Goal: Information Seeking & Learning: Find specific fact

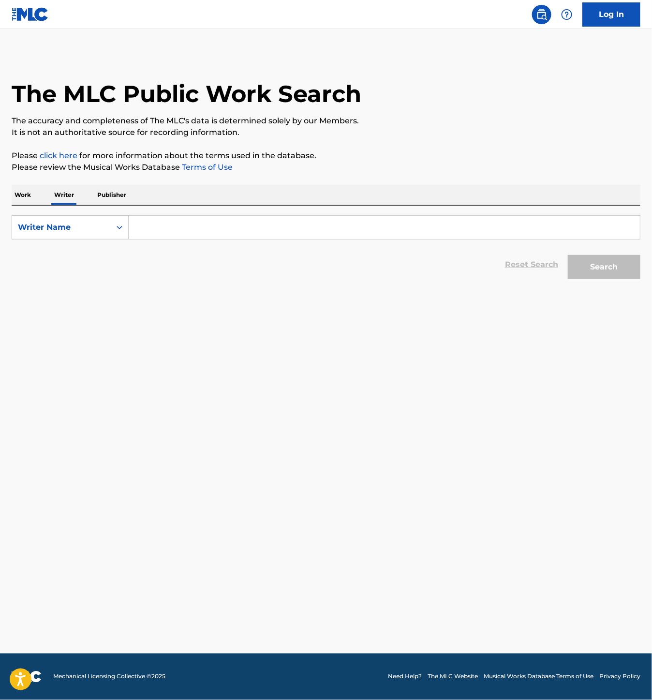
click at [182, 234] on input "Search Form" at bounding box center [385, 227] width 512 height 23
paste input "[PERSON_NAME]"
type input "[PERSON_NAME]"
click at [618, 269] on button "Search" at bounding box center [604, 267] width 73 height 24
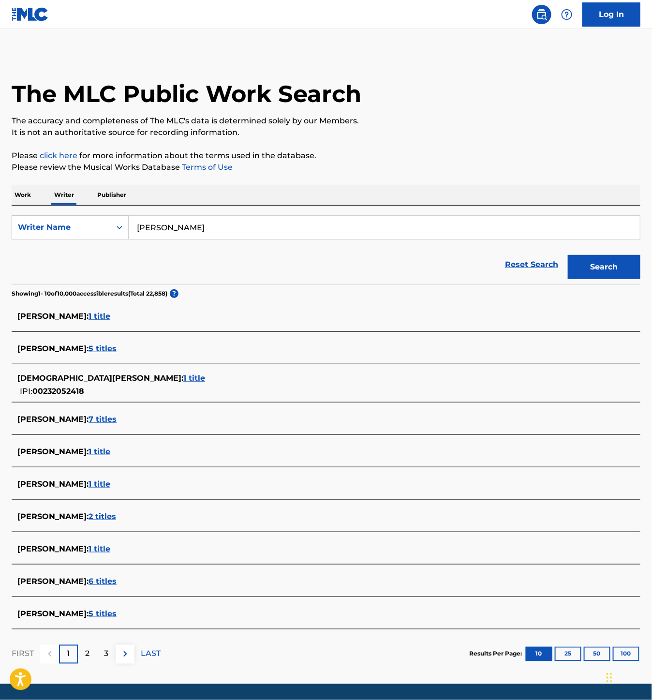
click at [108, 610] on span "5 titles" at bounding box center [103, 613] width 28 height 9
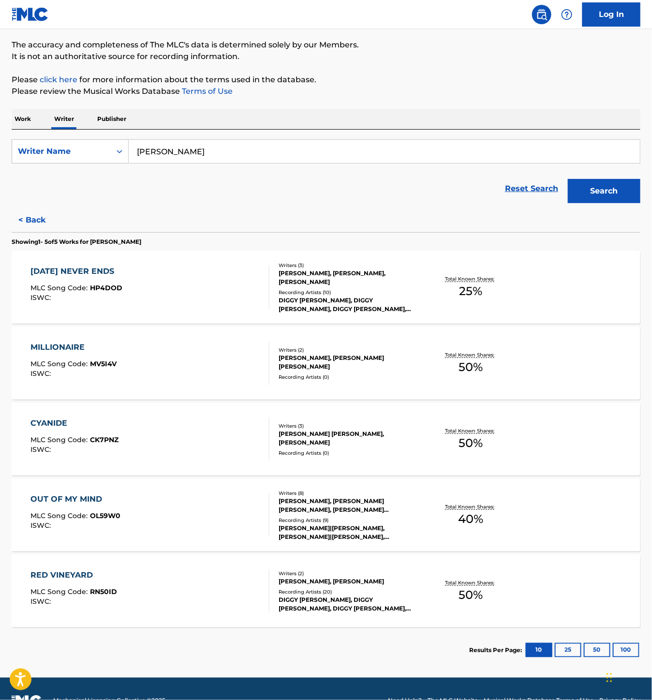
scroll to position [100, 0]
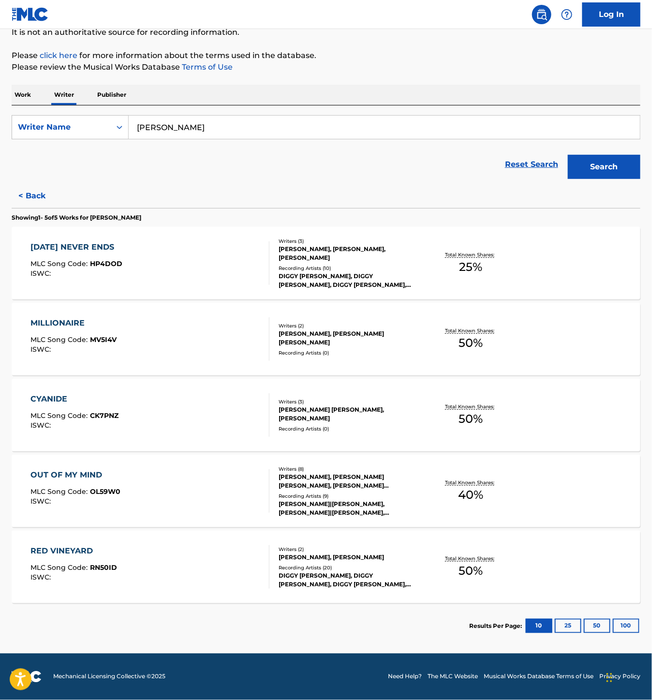
click at [320, 350] on div "Recording Artists ( 0 )" at bounding box center [349, 352] width 140 height 7
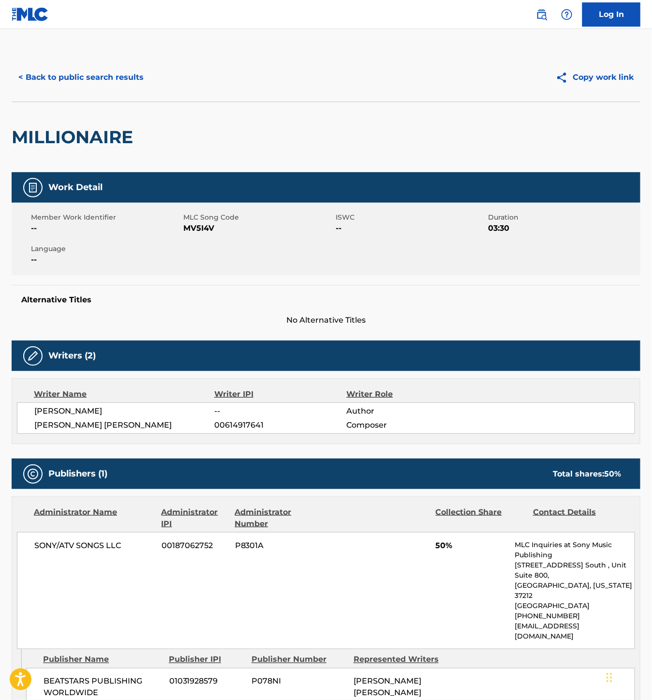
click at [49, 78] on button "< Back to public search results" at bounding box center [81, 77] width 139 height 24
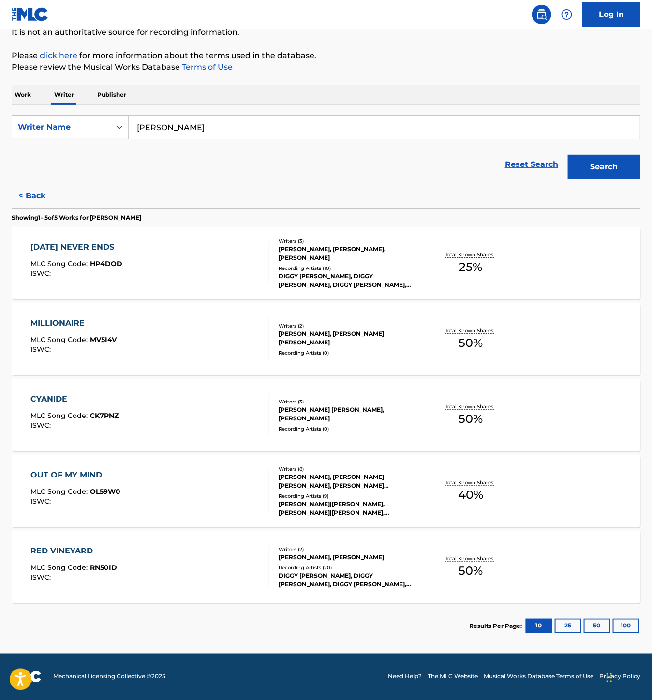
click at [364, 418] on div "[PERSON_NAME] [PERSON_NAME], [PERSON_NAME]" at bounding box center [349, 414] width 140 height 17
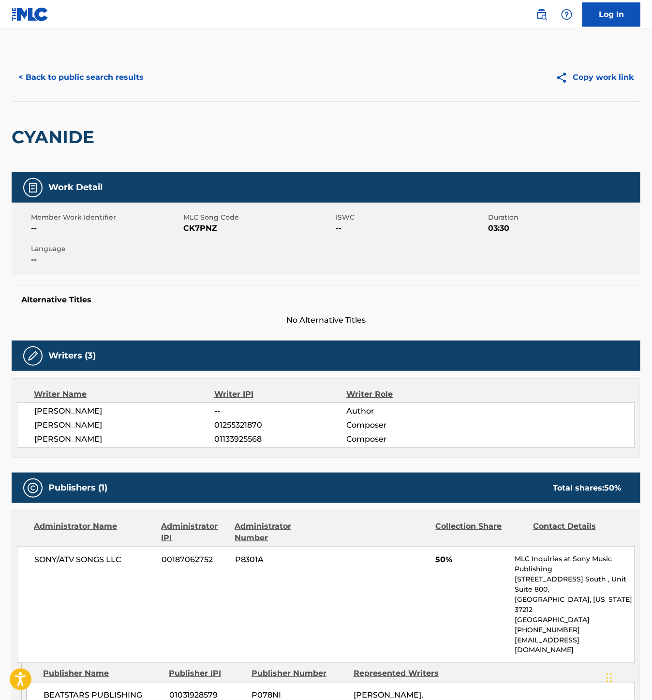
click at [48, 76] on button "< Back to public search results" at bounding box center [81, 77] width 139 height 24
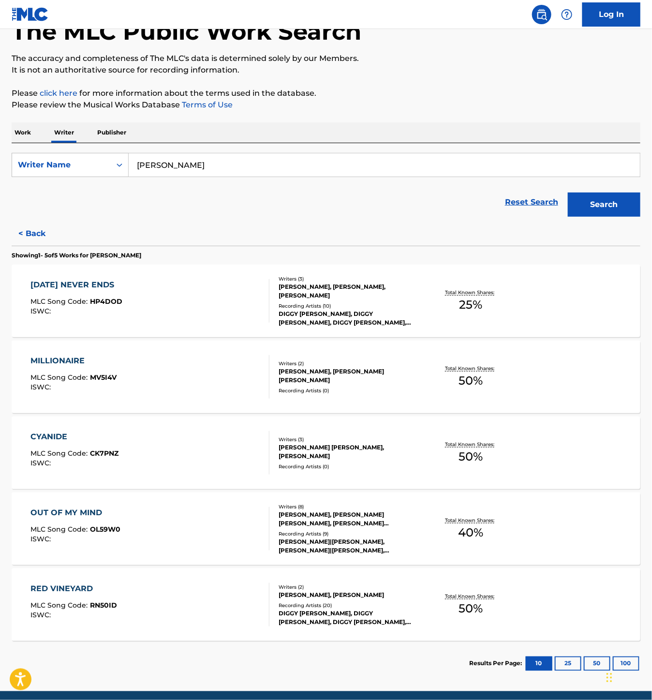
scroll to position [100, 0]
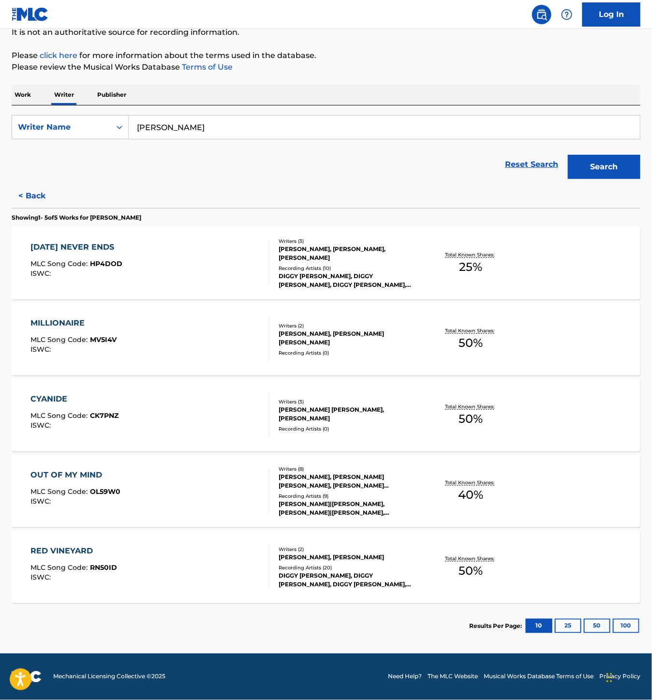
click at [306, 558] on div "[PERSON_NAME], [PERSON_NAME]" at bounding box center [349, 557] width 140 height 9
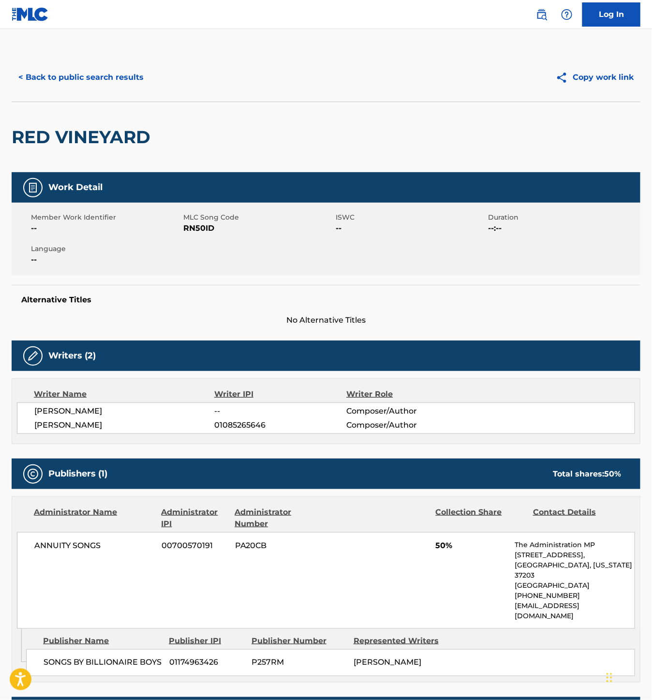
click at [60, 73] on button "< Back to public search results" at bounding box center [81, 77] width 139 height 24
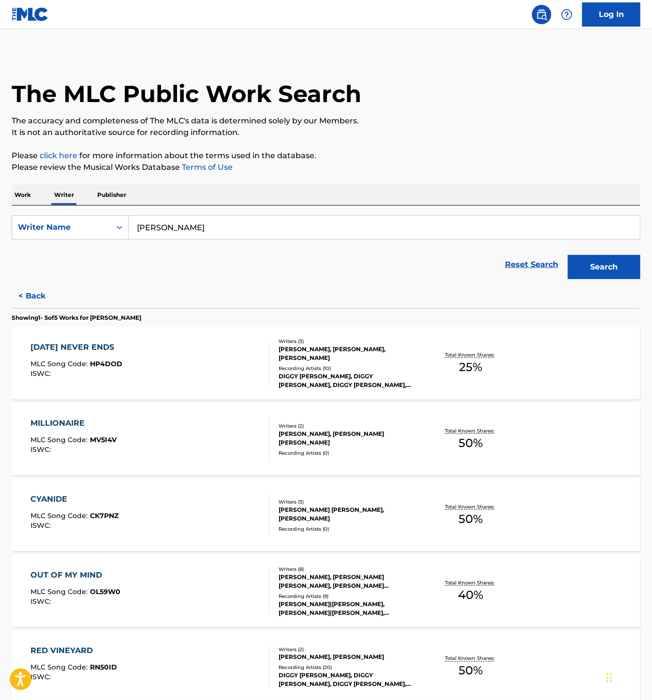
click at [390, 363] on div "Writers ( 3 ) [PERSON_NAME], [PERSON_NAME], [PERSON_NAME] Recording Artists ( 1…" at bounding box center [345, 364] width 150 height 52
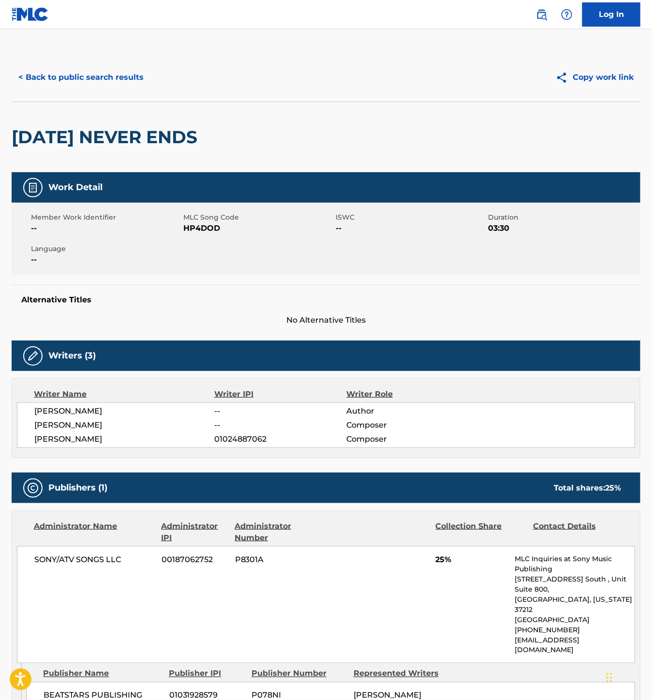
click at [42, 96] on div "< Back to public search results Copy work link" at bounding box center [326, 77] width 629 height 48
click at [45, 85] on button "< Back to public search results" at bounding box center [81, 77] width 139 height 24
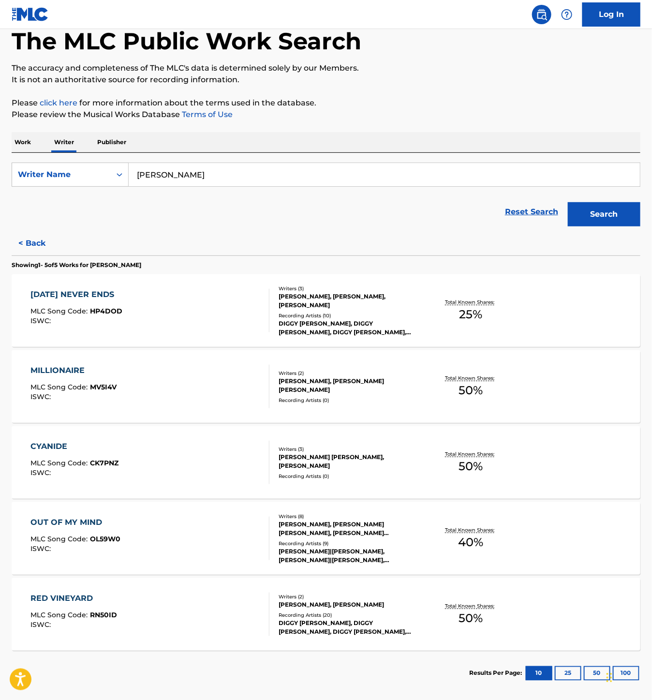
scroll to position [100, 0]
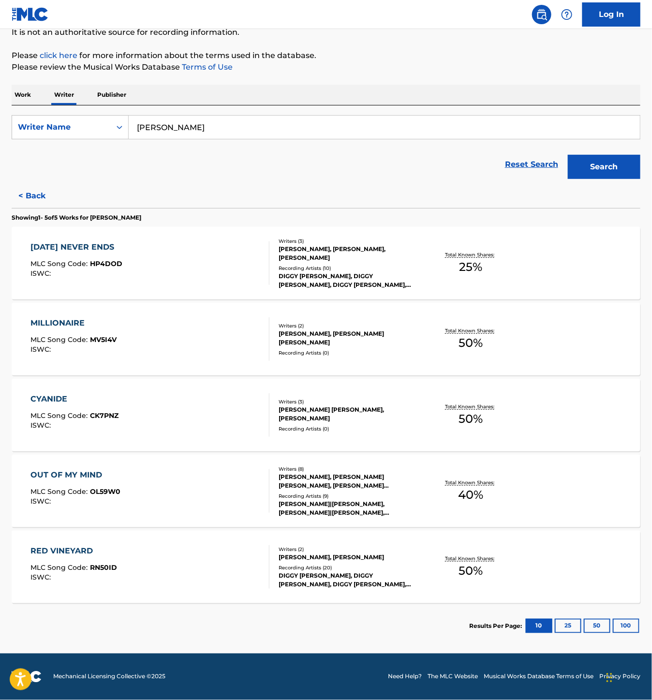
click at [379, 494] on div "Recording Artists ( 9 )" at bounding box center [349, 496] width 140 height 7
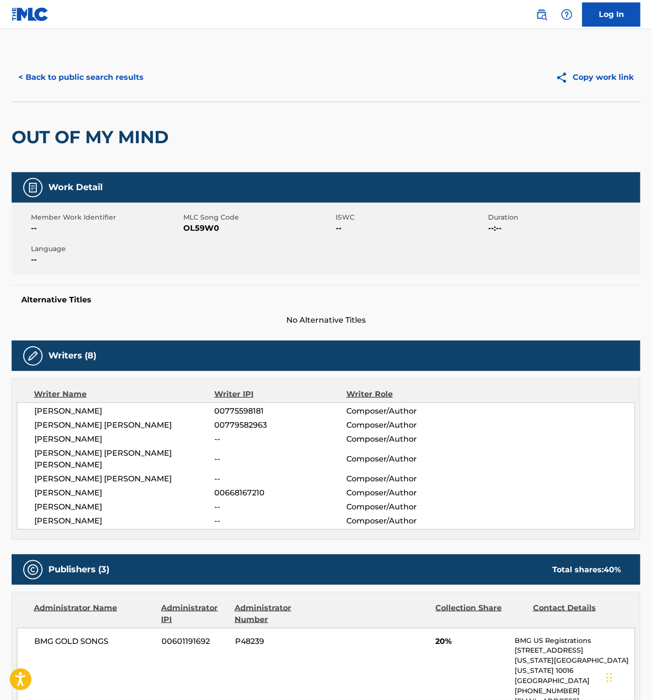
click at [68, 70] on button "< Back to public search results" at bounding box center [81, 77] width 139 height 24
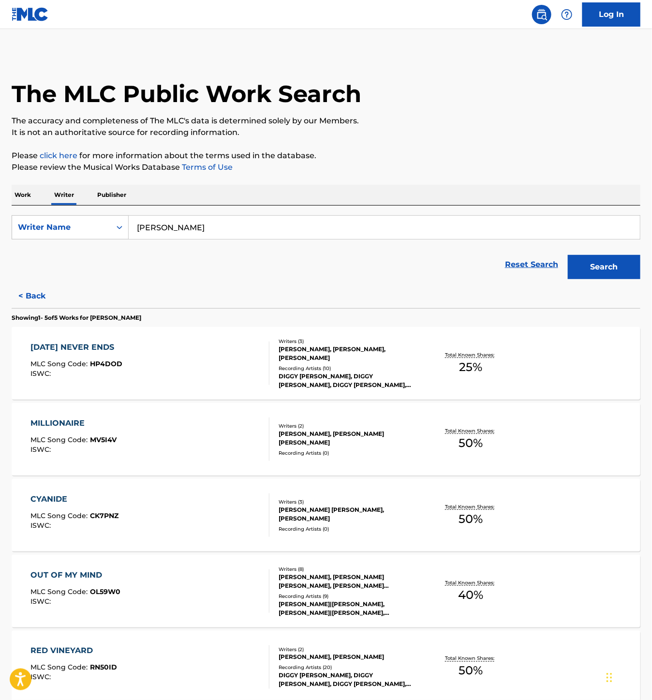
click at [269, 236] on input "[PERSON_NAME]" at bounding box center [385, 227] width 512 height 23
paste input "[PERSON_NAME]"
type input "[PERSON_NAME]"
click at [597, 266] on button "Search" at bounding box center [604, 267] width 73 height 24
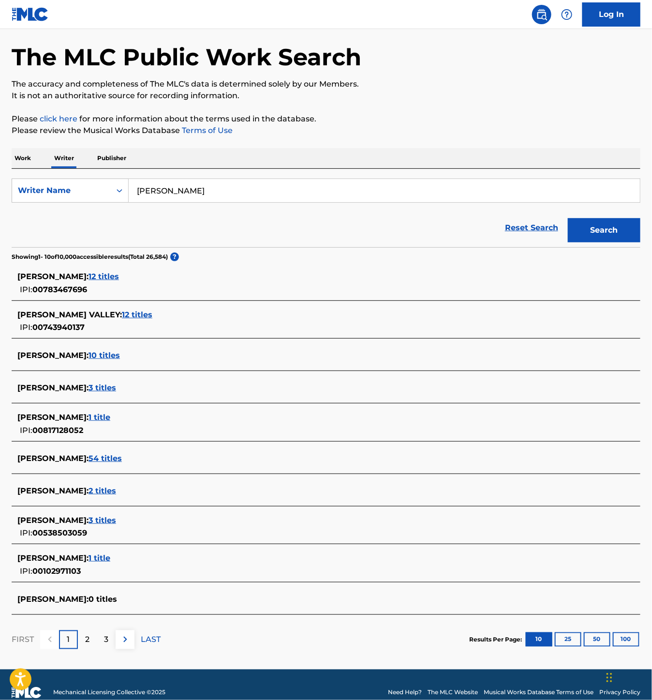
scroll to position [54, 0]
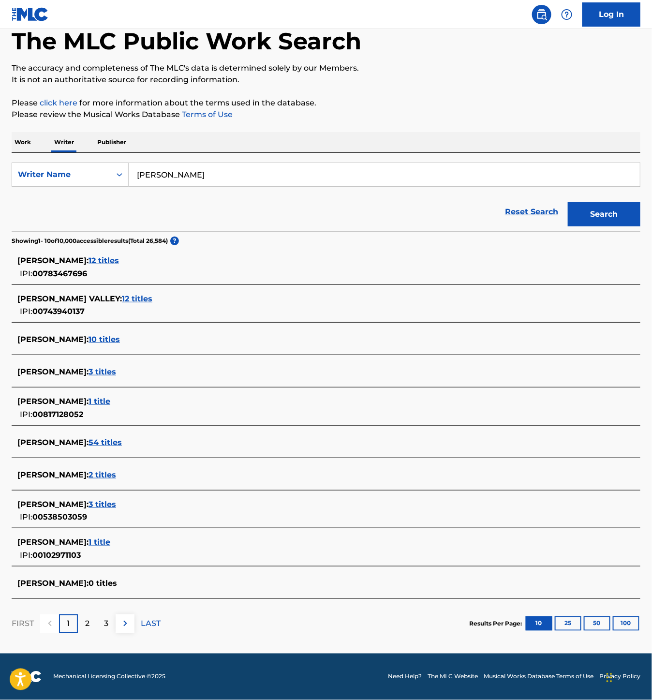
click at [600, 626] on button "50" at bounding box center [597, 624] width 27 height 15
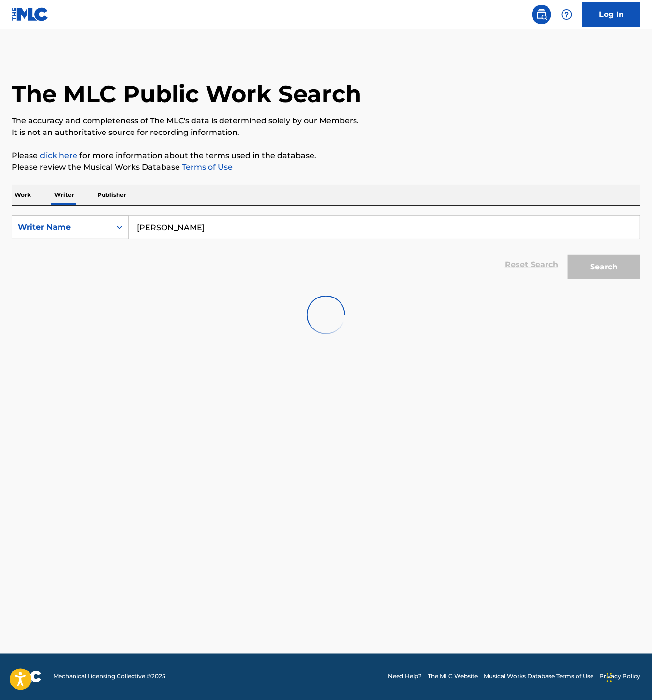
scroll to position [0, 0]
drag, startPoint x: 231, startPoint y: 231, endPoint x: 85, endPoint y: 231, distance: 146.6
click at [85, 231] on div "SearchWithCriteriaa7587739-199c-46eb-adfa-64bef93b44f2 Writer Name [PERSON_NAME]" at bounding box center [326, 227] width 629 height 24
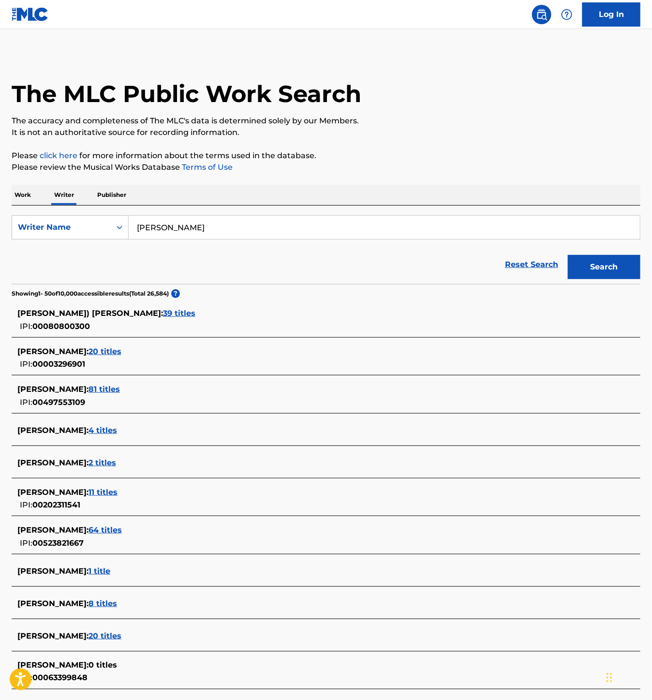
click at [163, 232] on input "[PERSON_NAME]" at bounding box center [385, 227] width 512 height 23
drag, startPoint x: 186, startPoint y: 224, endPoint x: 101, endPoint y: 236, distance: 86.0
click at [101, 236] on div "SearchWithCriteriaa7587739-199c-46eb-adfa-64bef93b44f2 Writer Name [PERSON_NAME]" at bounding box center [326, 227] width 629 height 24
click at [174, 226] on input "[PERSON_NAME]" at bounding box center [385, 227] width 512 height 23
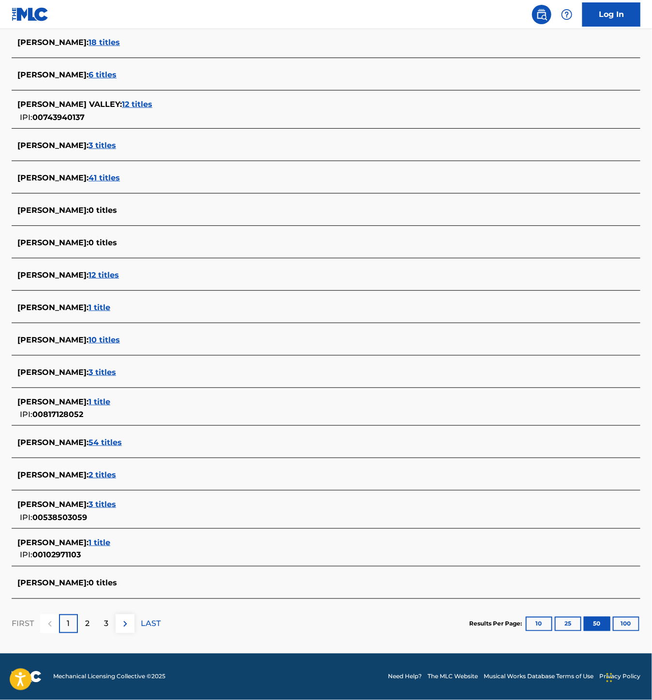
scroll to position [794, 0]
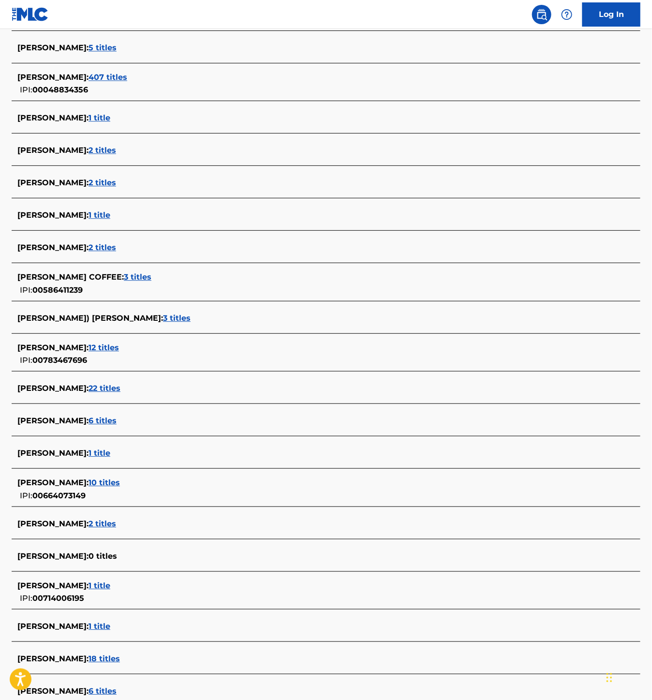
click at [89, 350] on span "[PERSON_NAME] :" at bounding box center [52, 347] width 71 height 9
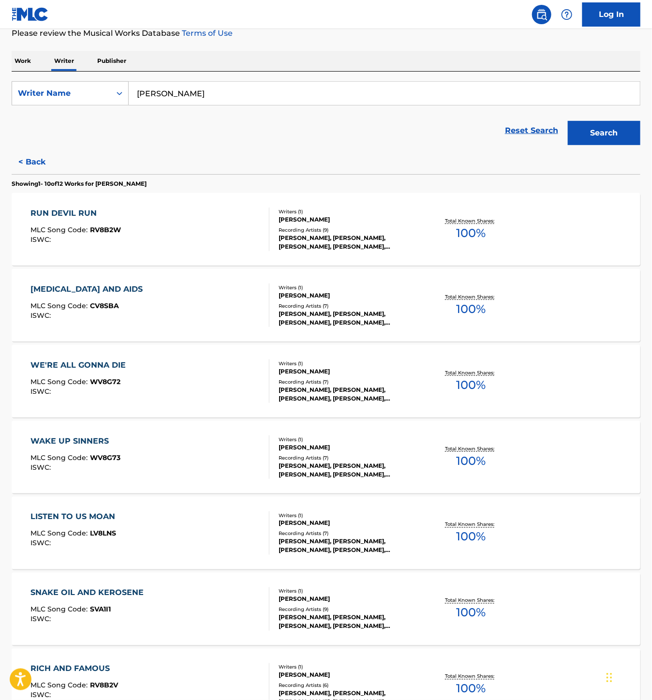
scroll to position [121, 0]
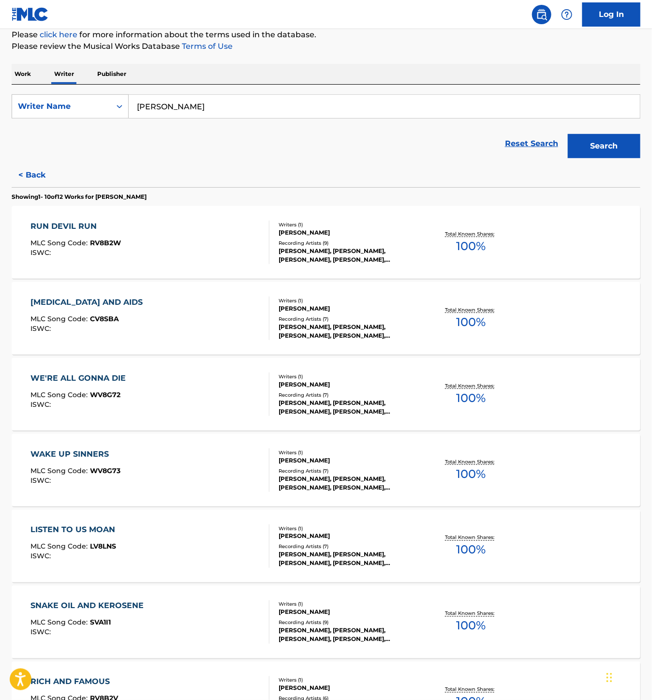
click at [41, 176] on button "< Back" at bounding box center [41, 175] width 58 height 24
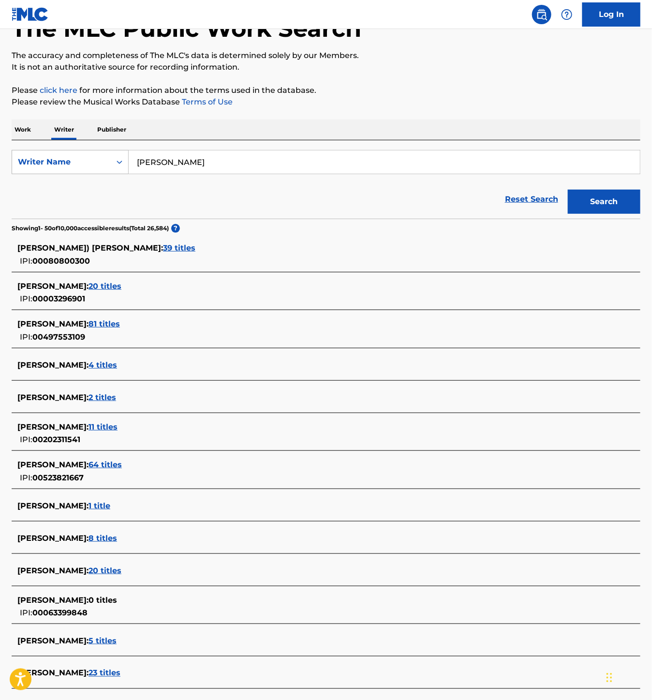
scroll to position [0, 0]
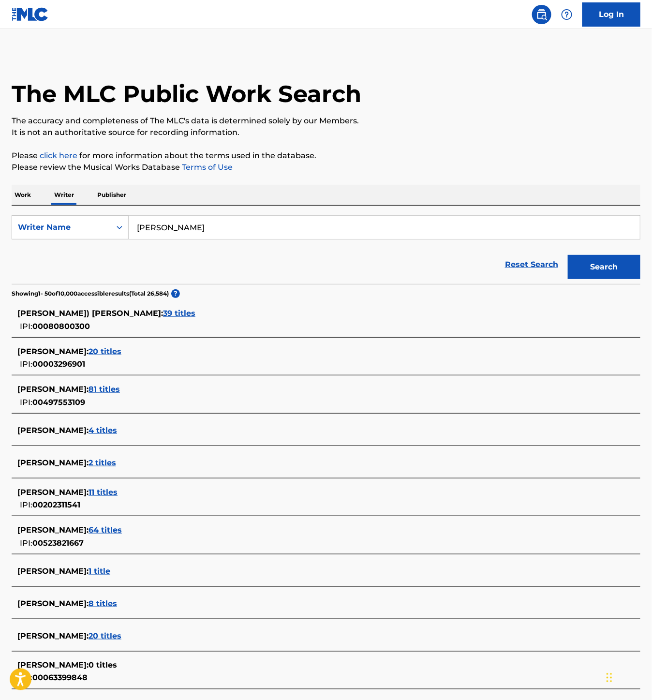
click at [163, 314] on span "39 titles" at bounding box center [179, 313] width 32 height 9
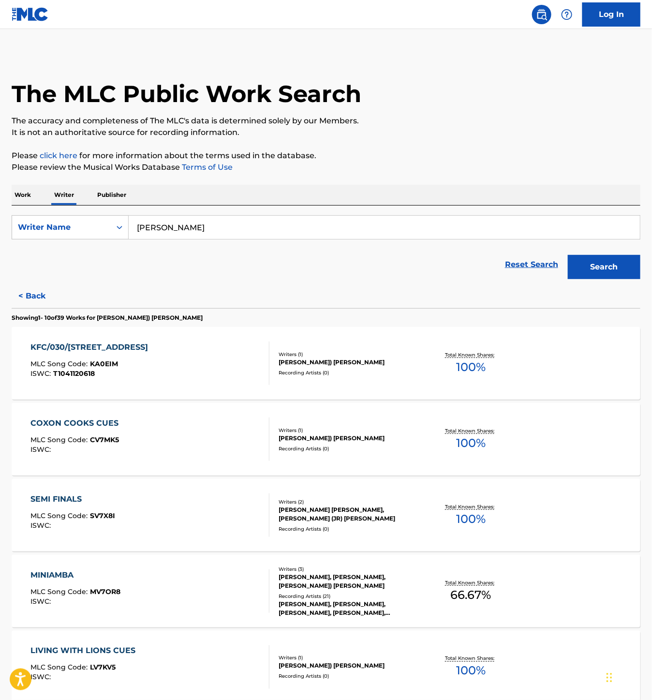
click at [203, 234] on input "[PERSON_NAME]" at bounding box center [385, 227] width 512 height 23
paste input "[PERSON_NAME], [PERSON_NAME]"
type input "[PERSON_NAME], [PERSON_NAME]"
click at [649, 273] on div "The MLC Public Work Search The accuracy and completeness of The MLC's data is d…" at bounding box center [326, 593] width 652 height 1080
click at [624, 272] on button "Search" at bounding box center [604, 267] width 73 height 24
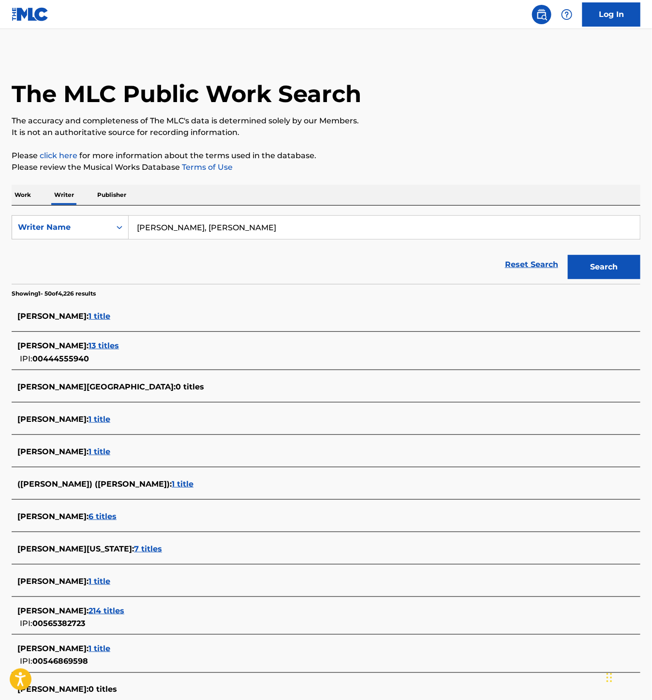
click at [208, 226] on input "[PERSON_NAME], [PERSON_NAME]" at bounding box center [385, 227] width 512 height 23
click at [152, 228] on input "[PERSON_NAME], [PERSON_NAME]" at bounding box center [385, 227] width 512 height 23
click at [177, 231] on input "[PERSON_NAME], [PERSON_NAME]" at bounding box center [385, 227] width 512 height 23
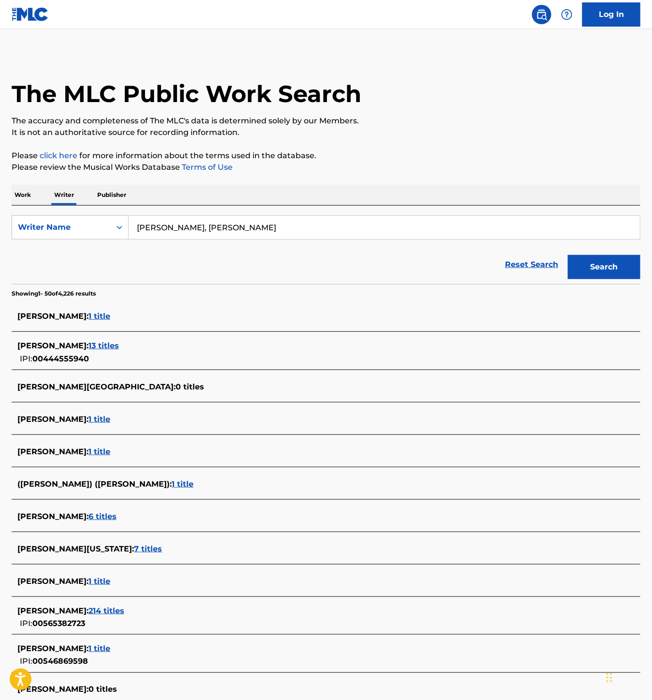
click at [177, 231] on input "[PERSON_NAME], [PERSON_NAME]" at bounding box center [385, 227] width 512 height 23
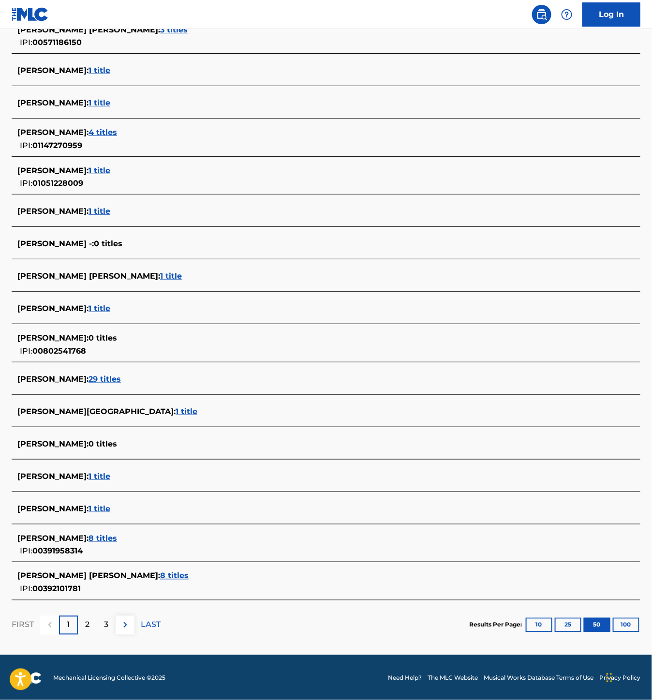
scroll to position [1408, 0]
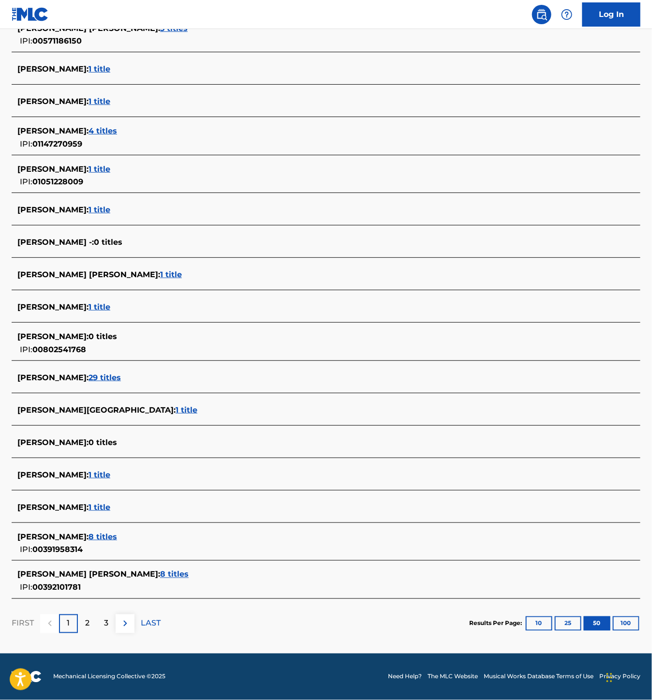
click at [103, 532] on span "8 titles" at bounding box center [103, 536] width 29 height 9
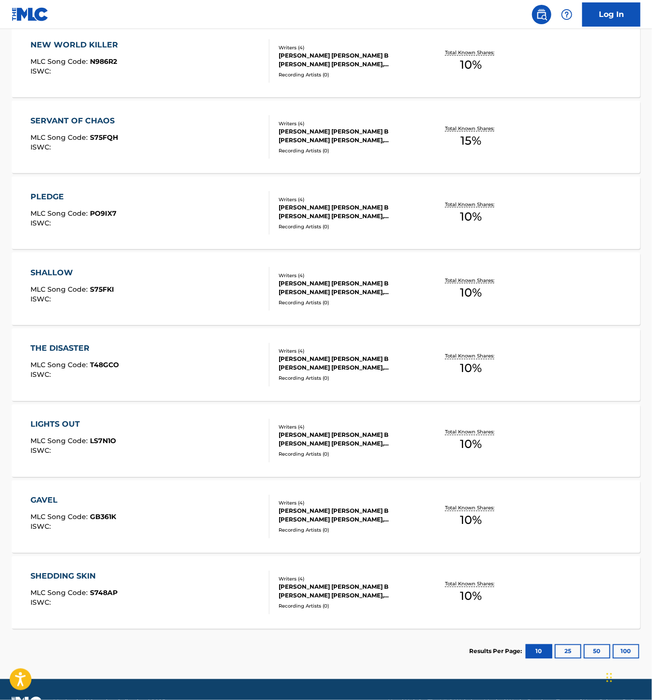
scroll to position [328, 0]
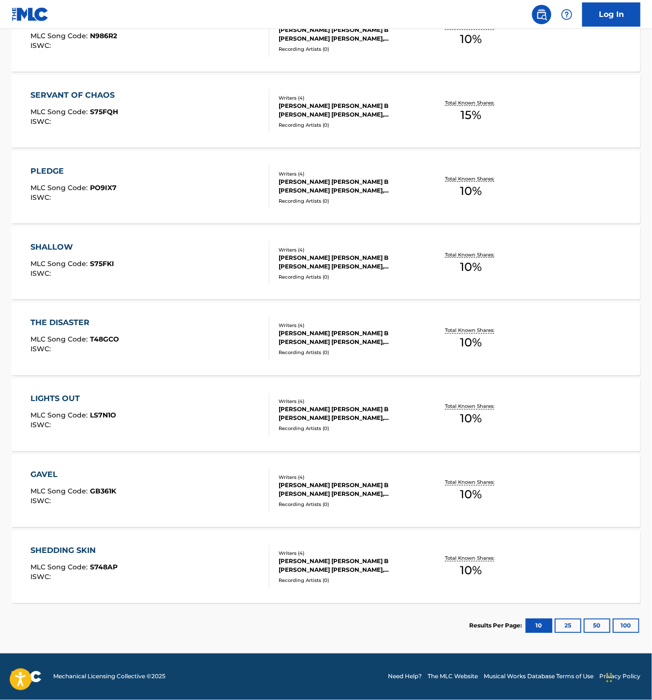
click at [385, 543] on div "SHEDDING SKIN MLC Song Code : S748AP ISWC : Writers ( 4 ) [PERSON_NAME] [PERSON…" at bounding box center [326, 567] width 629 height 73
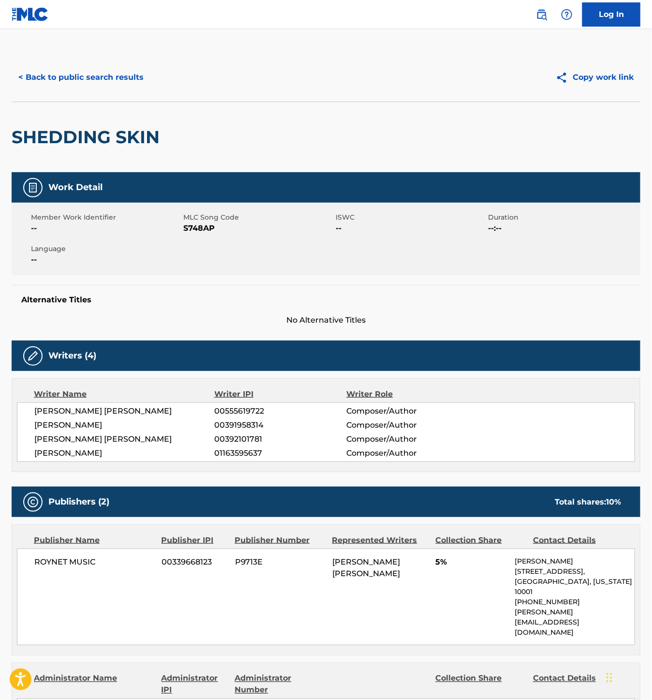
click at [70, 70] on button "< Back to public search results" at bounding box center [81, 77] width 139 height 24
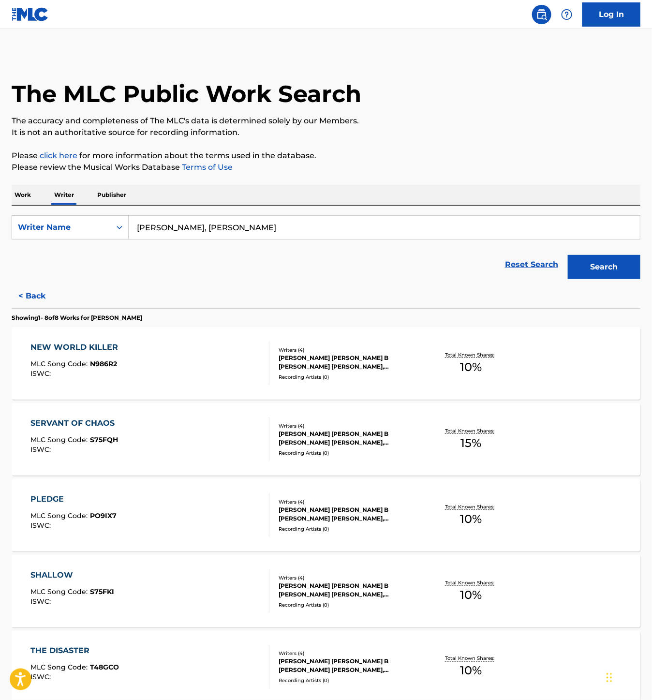
click at [387, 388] on div "NEW WORLD KILLER MLC Song Code : N986R2 ISWC : Writers ( 4 ) [PERSON_NAME] [PER…" at bounding box center [326, 363] width 629 height 73
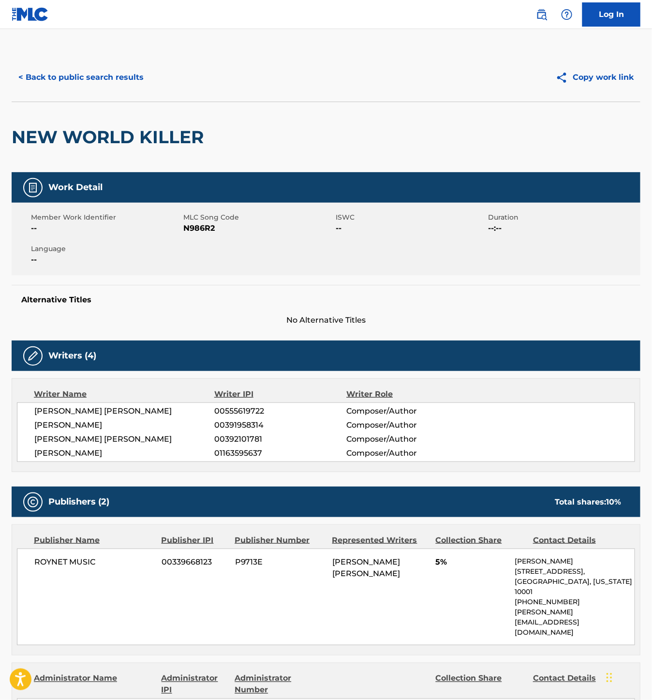
click at [30, 83] on button "< Back to public search results" at bounding box center [81, 77] width 139 height 24
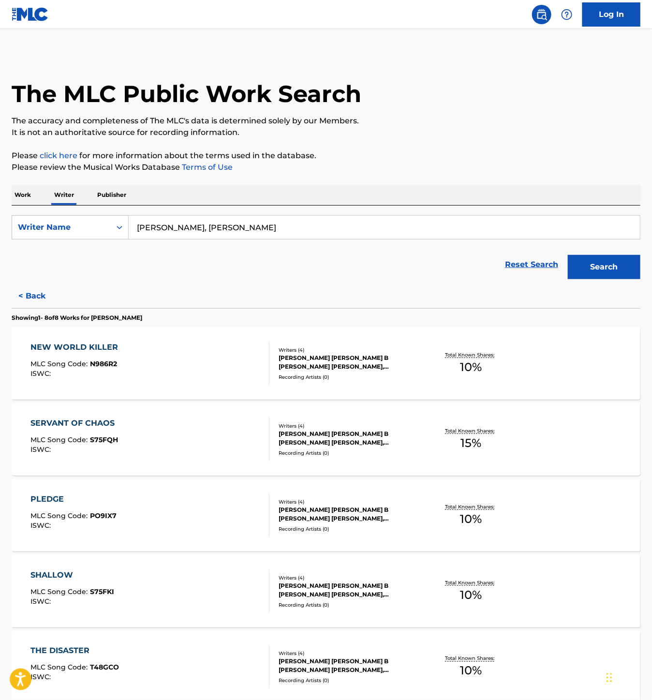
click at [383, 459] on div "SERVANT OF CHAOS MLC Song Code : S75FQH ISWC : Writers ( 4 ) [PERSON_NAME] [PER…" at bounding box center [326, 439] width 629 height 73
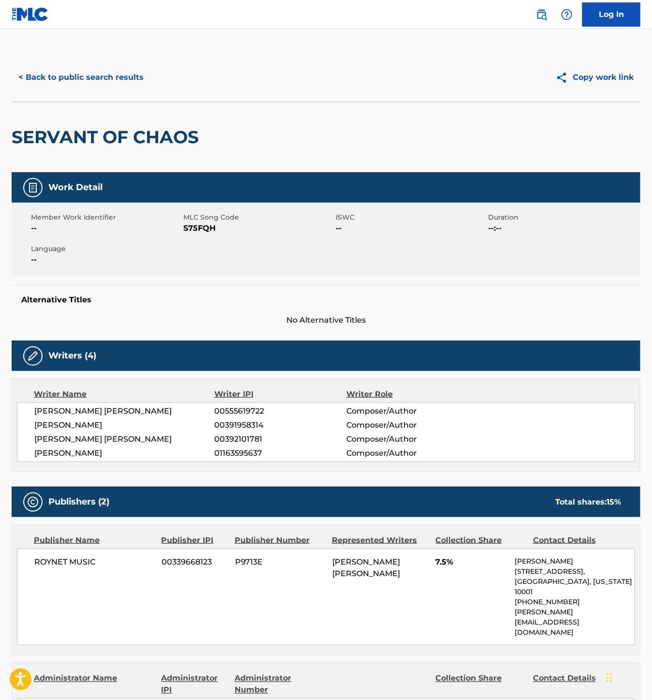
click at [106, 79] on button "< Back to public search results" at bounding box center [81, 77] width 139 height 24
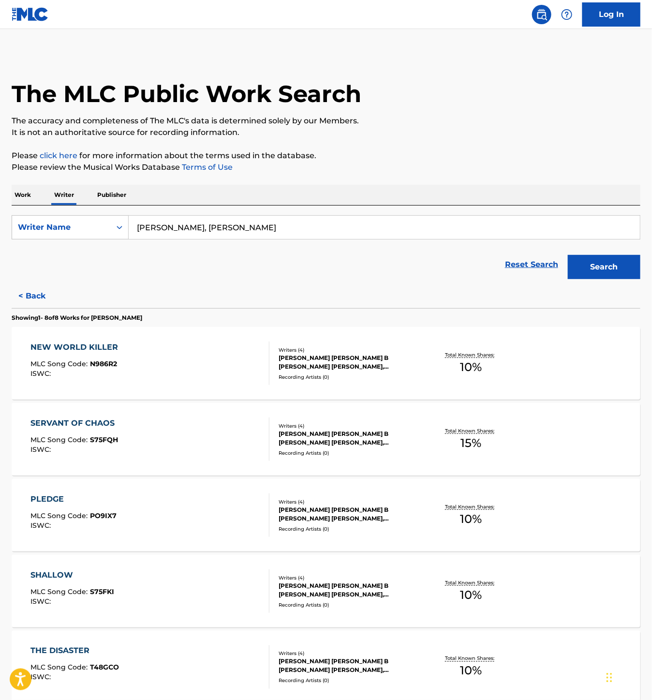
click at [244, 226] on input "[PERSON_NAME], [PERSON_NAME]" at bounding box center [385, 227] width 512 height 23
paste input "[PERSON_NAME]"
click at [616, 273] on button "Search" at bounding box center [604, 267] width 73 height 24
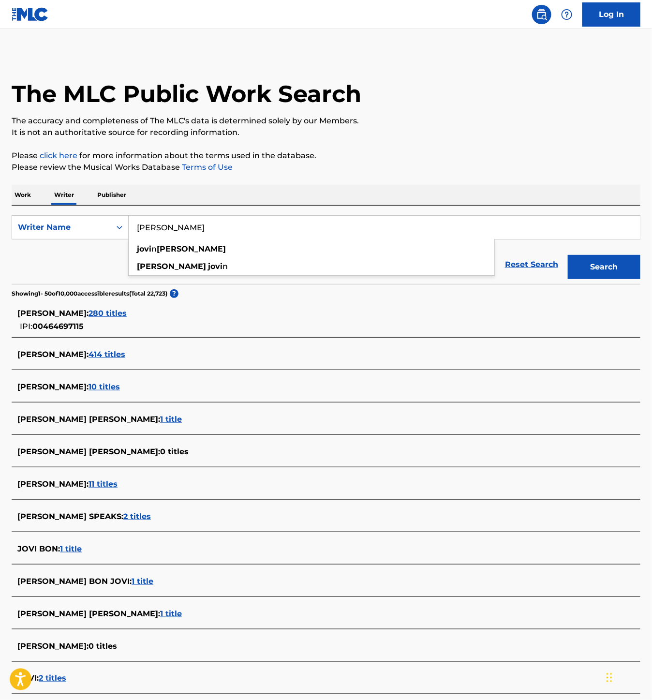
click at [144, 227] on input "[PERSON_NAME]" at bounding box center [385, 227] width 512 height 23
click at [176, 238] on input "[PERSON_NAME]" at bounding box center [385, 227] width 512 height 23
paste input "Noisuf-x"
click at [578, 266] on button "Search" at bounding box center [604, 267] width 73 height 24
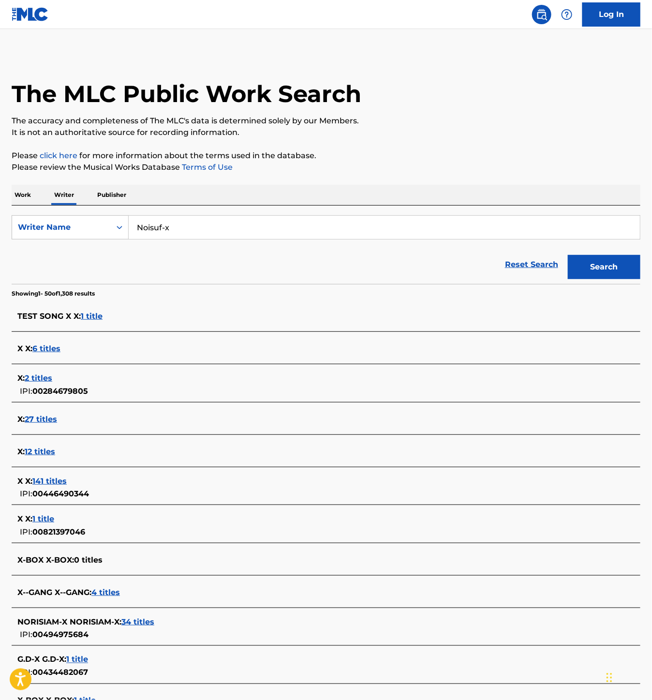
click at [149, 228] on input "Noisuf-x" at bounding box center [385, 227] width 512 height 23
click at [182, 233] on input "Noisuf-x" at bounding box center [385, 227] width 512 height 23
paste input "Kaydence [PERSON_NAME]"
type input "Kaydence [PERSON_NAME]"
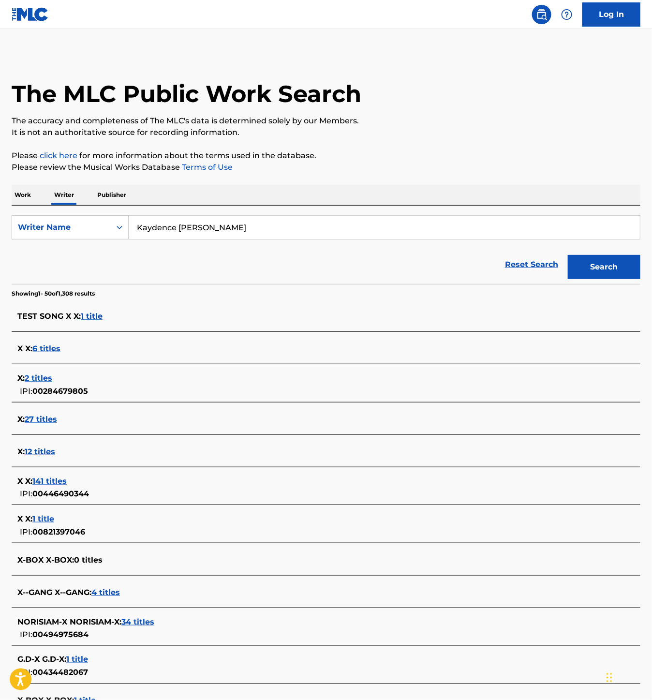
click at [597, 265] on button "Search" at bounding box center [604, 267] width 73 height 24
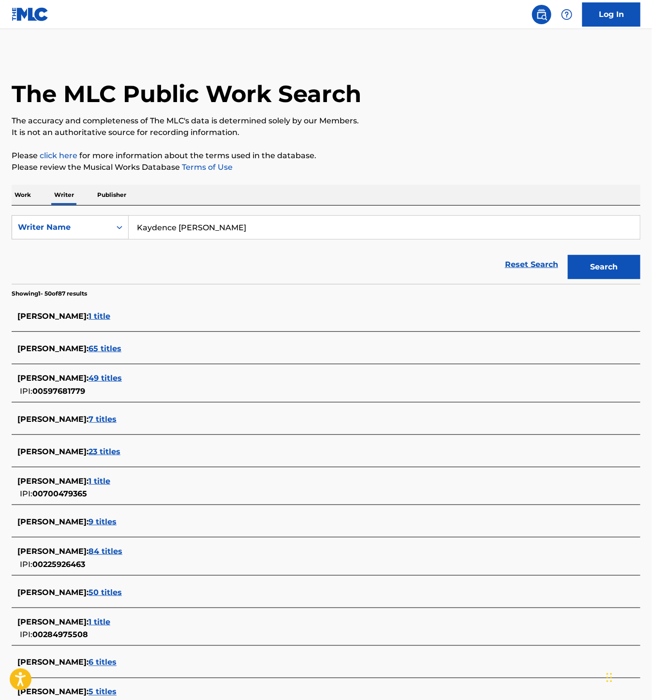
click at [162, 233] on input "Kaydence [PERSON_NAME]" at bounding box center [385, 227] width 512 height 23
click at [219, 225] on input "Kaydence [PERSON_NAME]" at bounding box center [385, 227] width 512 height 23
paste input "[PERSON_NAME] [PERSON_NAME]"
click at [626, 266] on button "Search" at bounding box center [604, 267] width 73 height 24
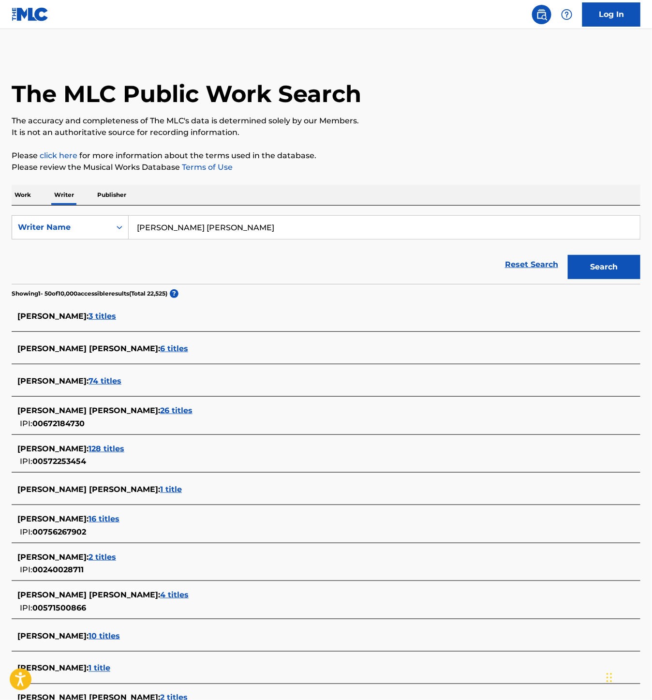
click at [184, 224] on input "[PERSON_NAME] [PERSON_NAME]" at bounding box center [385, 227] width 512 height 23
click at [235, 233] on input "[PERSON_NAME] [PERSON_NAME]" at bounding box center [385, 227] width 512 height 23
paste input "Whirlybird"
paste input "[PERSON_NAME] [PERSON_NAME]"
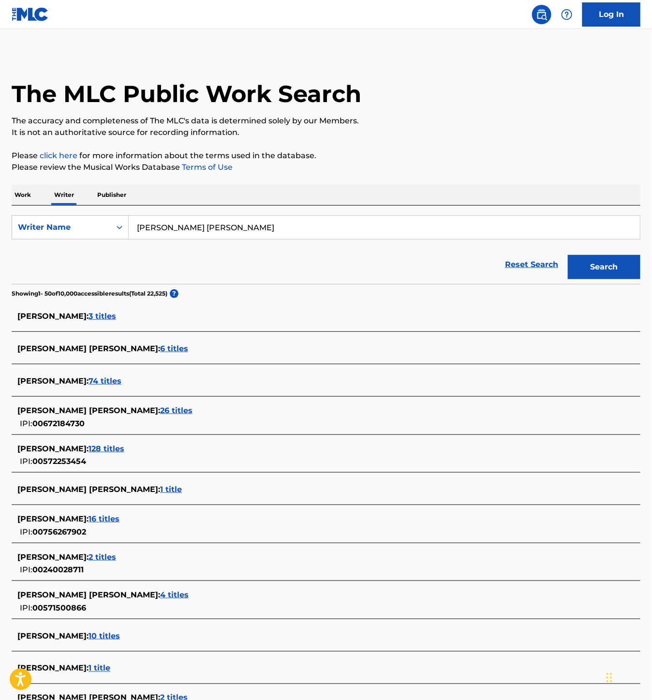
type input "[PERSON_NAME] [PERSON_NAME]"
click at [597, 265] on button "Search" at bounding box center [604, 267] width 73 height 24
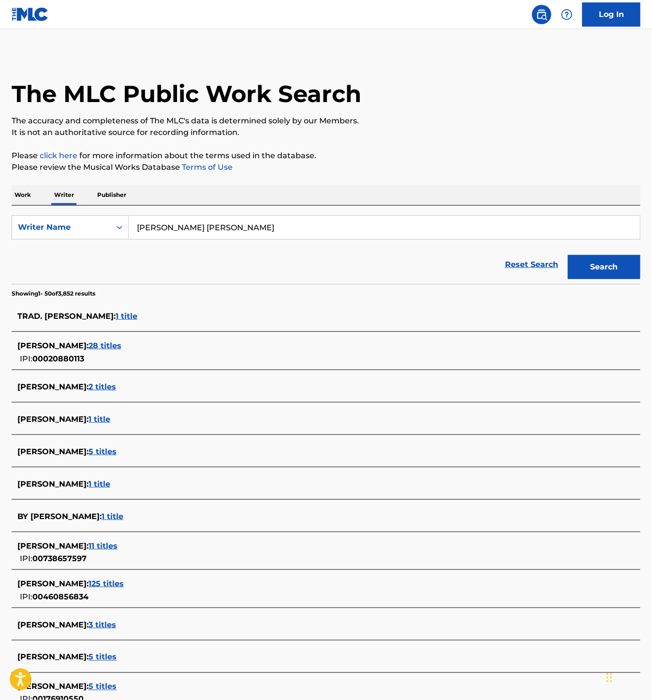
click at [184, 227] on input "[PERSON_NAME] [PERSON_NAME]" at bounding box center [385, 227] width 512 height 23
click at [154, 228] on input "[PERSON_NAME] [PERSON_NAME]" at bounding box center [385, 227] width 512 height 23
